Goal: Find specific page/section: Find specific page/section

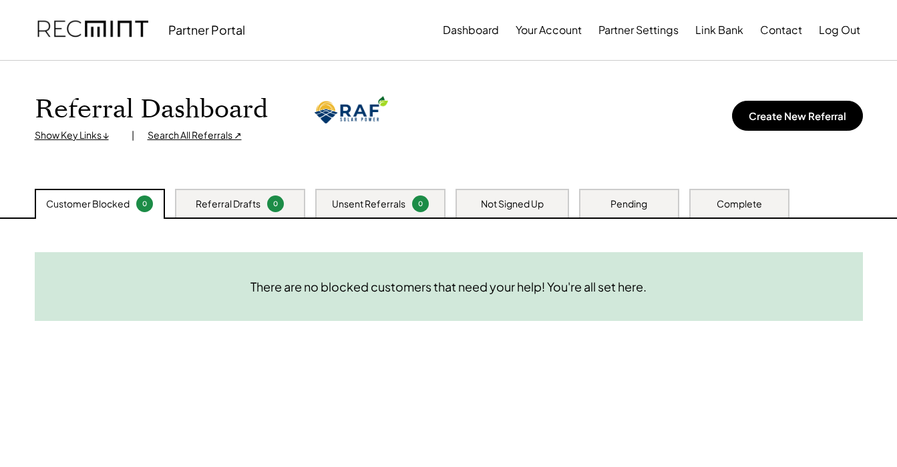
click at [412, 205] on div "0" at bounding box center [420, 204] width 17 height 17
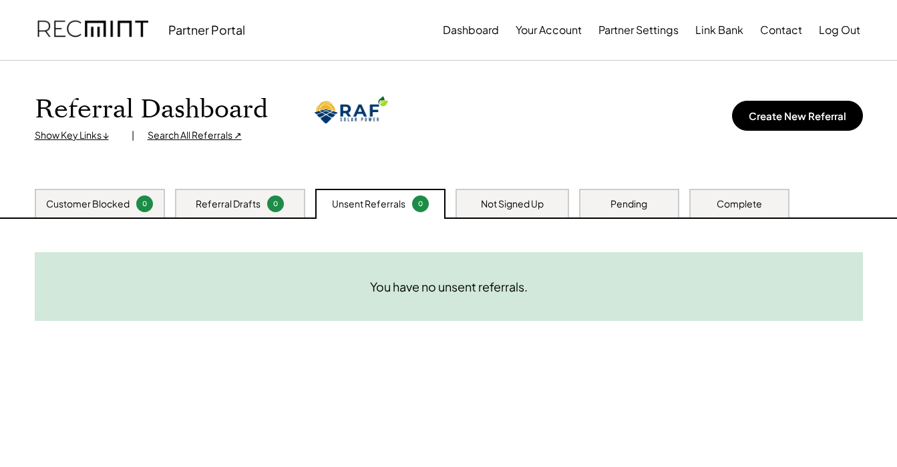
click at [503, 204] on div "Not Signed Up" at bounding box center [512, 204] width 63 height 13
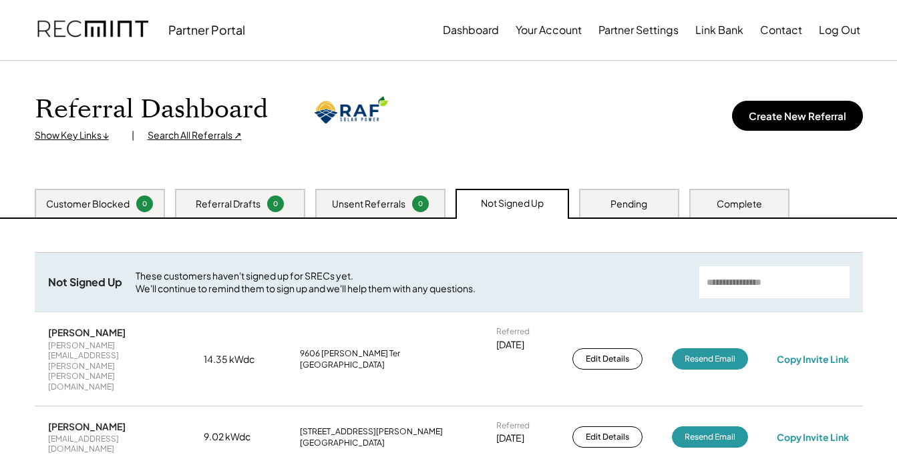
click at [626, 210] on div "Pending" at bounding box center [628, 204] width 37 height 13
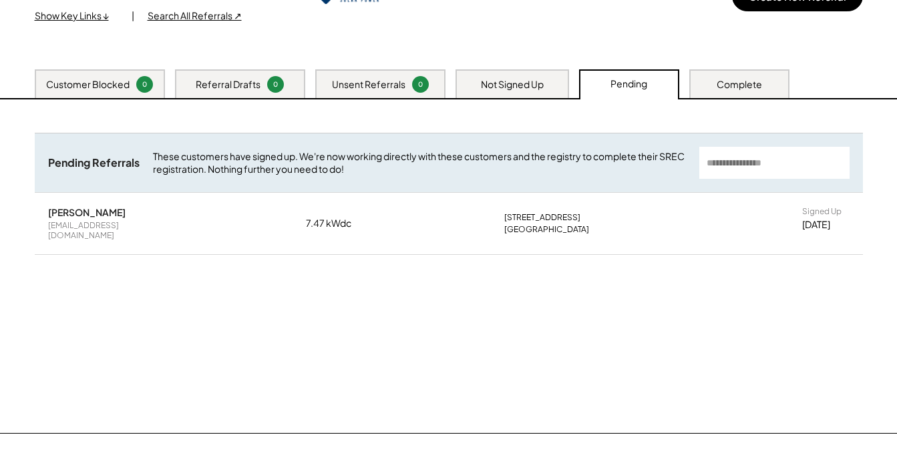
scroll to position [126, 0]
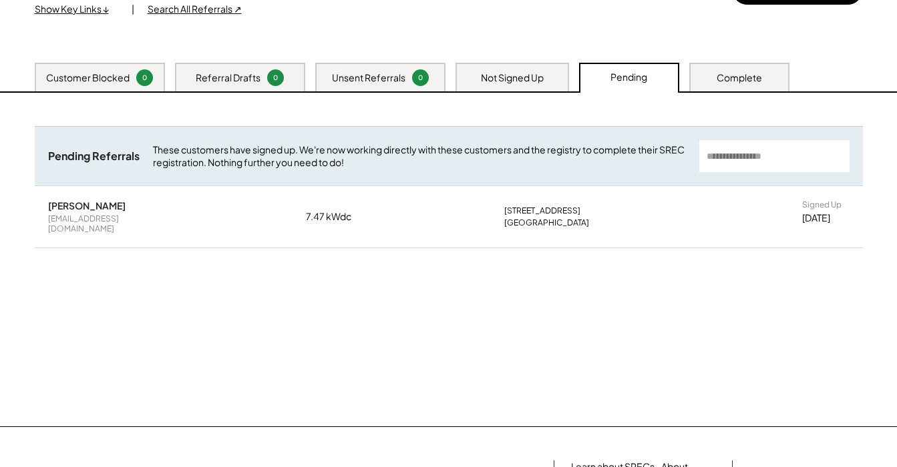
click at [374, 65] on div "Unsent Referrals 0" at bounding box center [380, 77] width 130 height 29
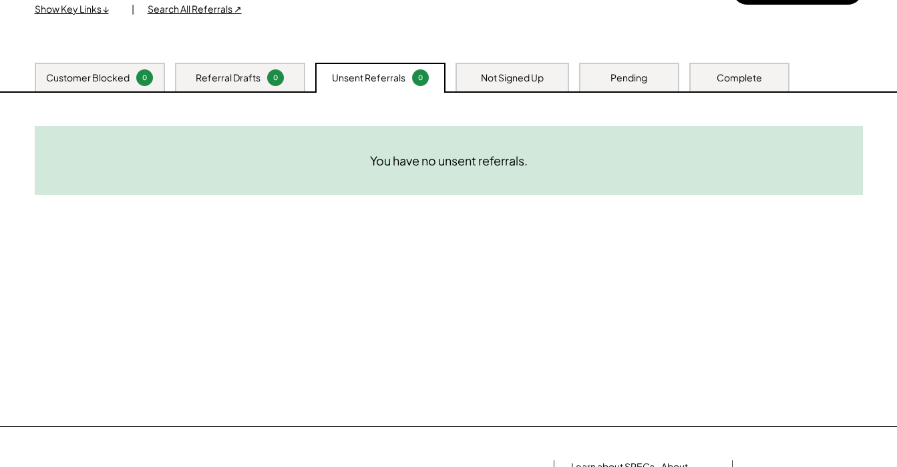
click at [214, 65] on div "Referral Drafts 0" at bounding box center [240, 77] width 130 height 29
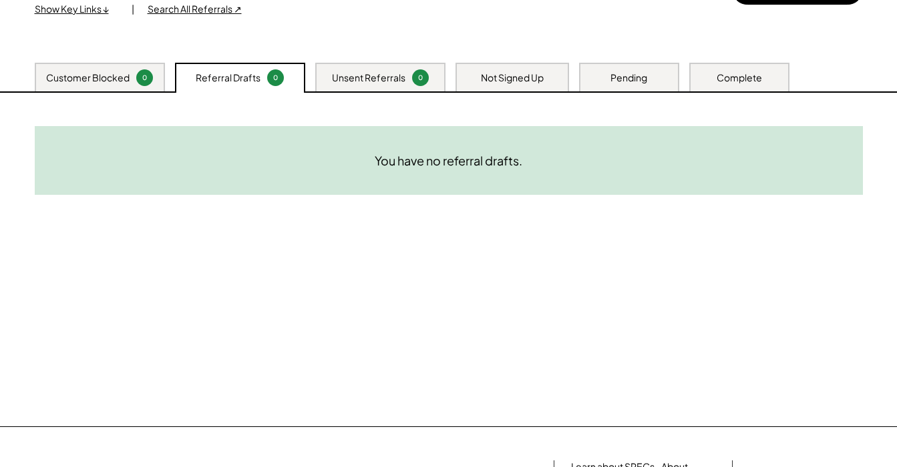
click at [132, 75] on div "Customer Blocked 0" at bounding box center [100, 77] width 130 height 29
